Goal: Task Accomplishment & Management: Use online tool/utility

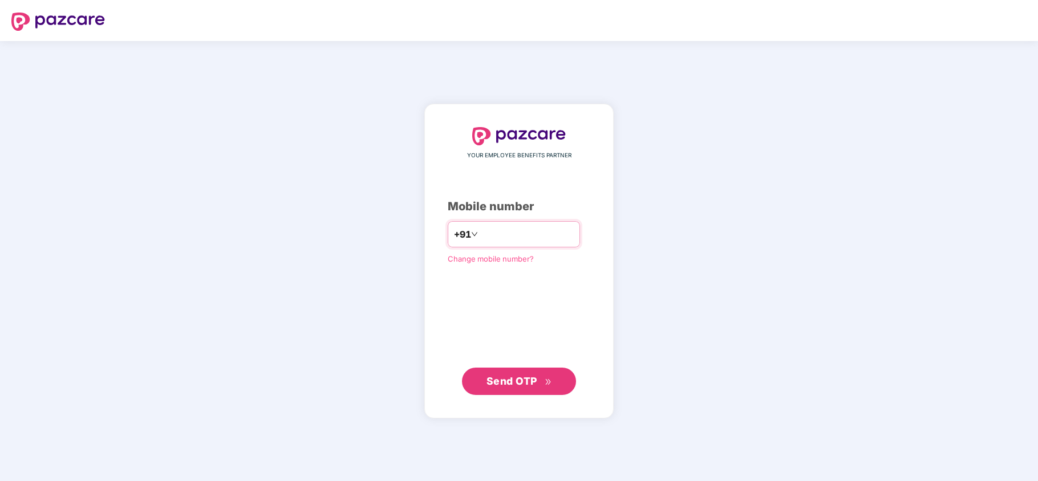
click at [501, 240] on input "number" at bounding box center [527, 234] width 94 height 18
type input "**********"
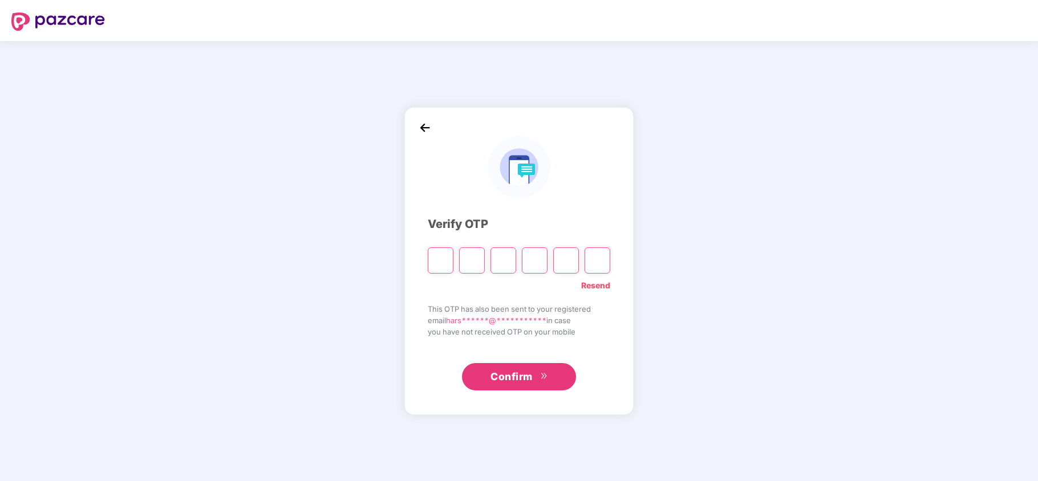
type input "*"
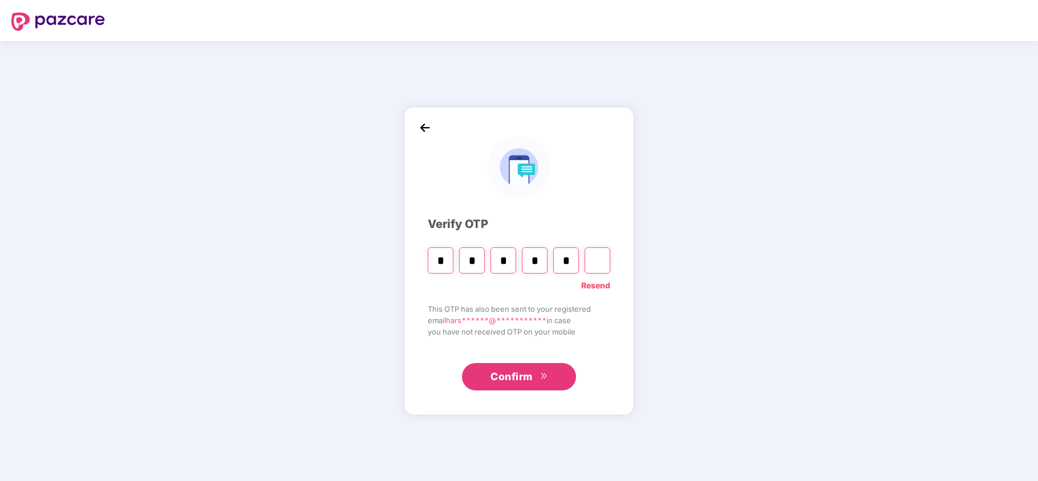
type input "*"
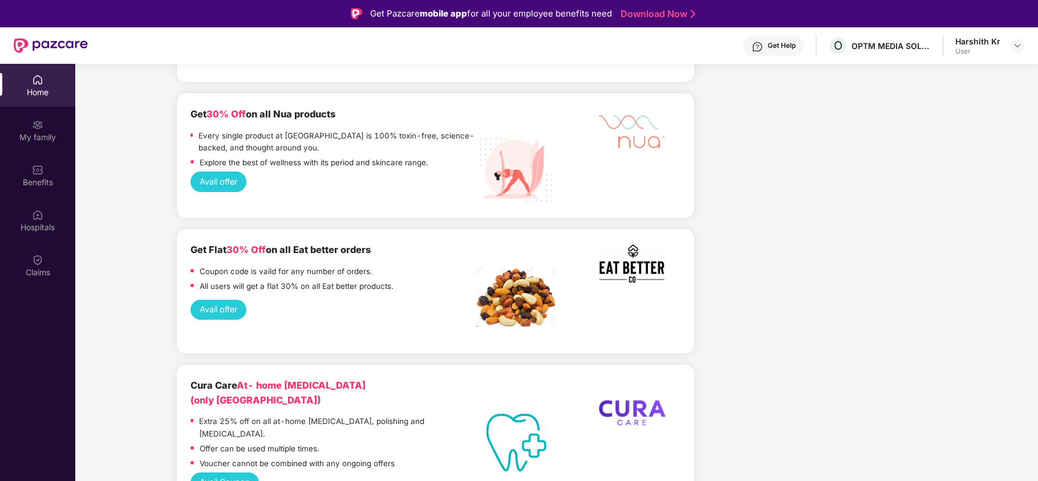
scroll to position [2813, 0]
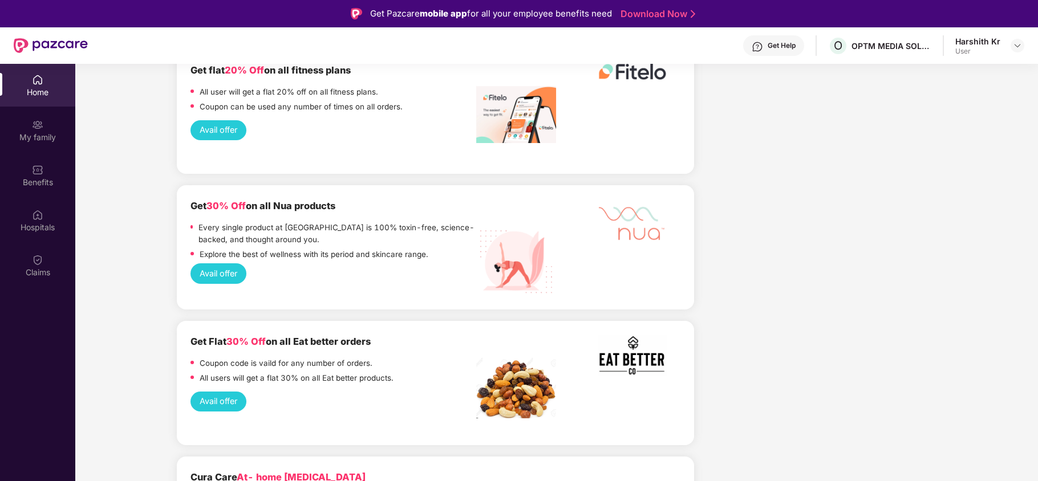
click at [227, 392] on button "Avail offer" at bounding box center [218, 402] width 56 height 20
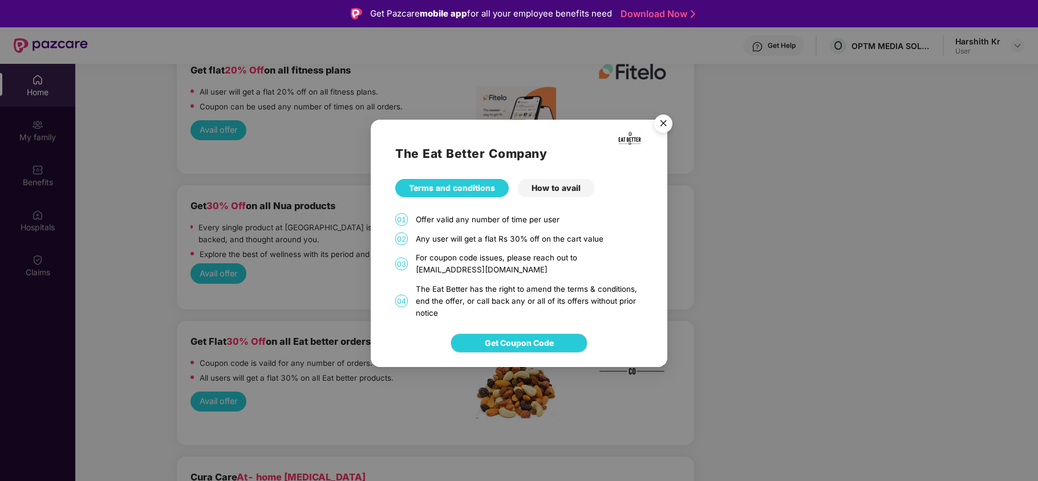
click at [662, 121] on img "Close" at bounding box center [663, 126] width 32 height 32
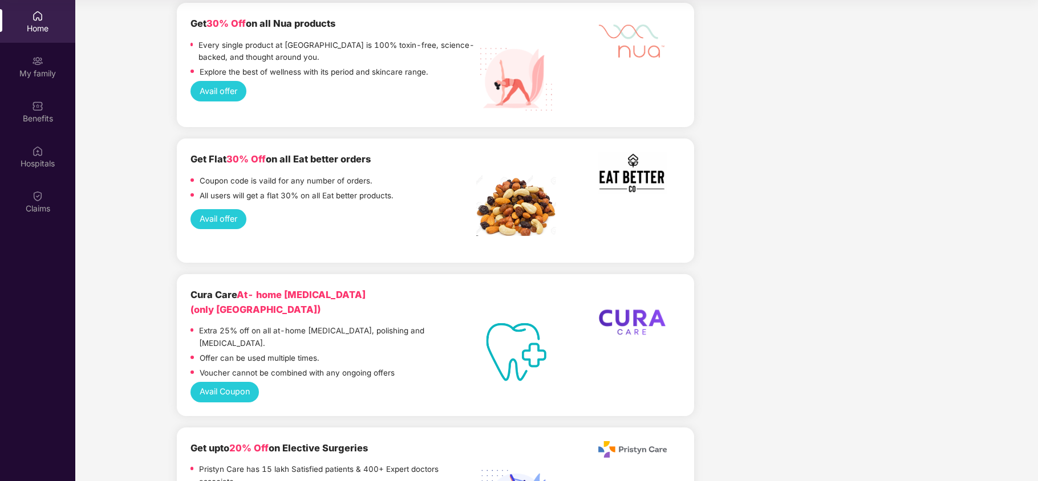
scroll to position [2873, 0]
